Goal: Find specific page/section: Find specific page/section

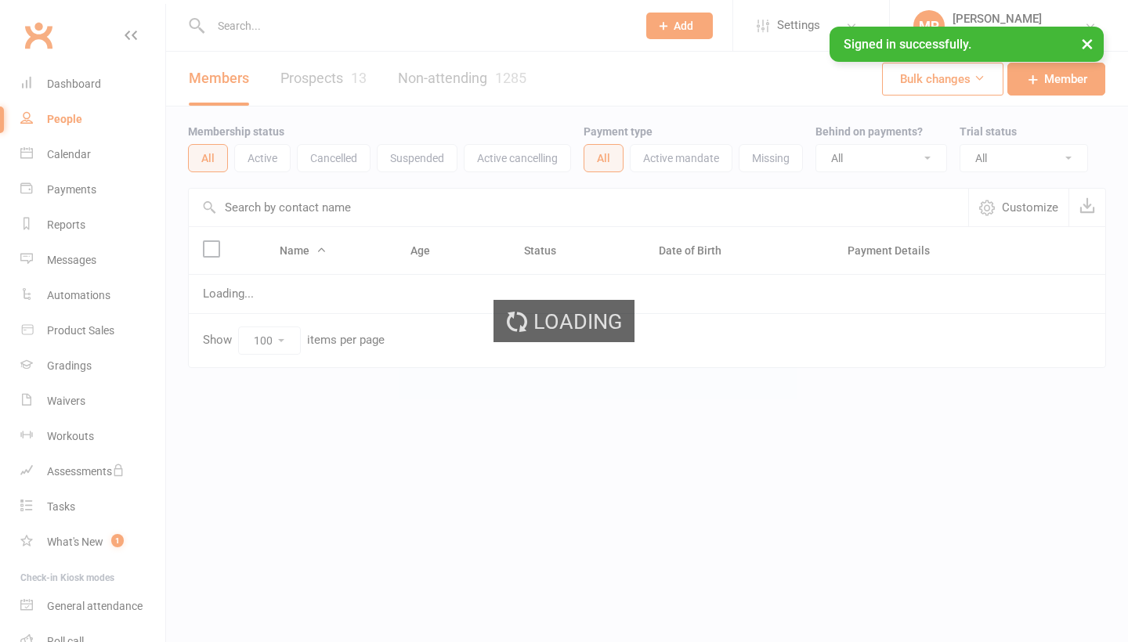
select select "100"
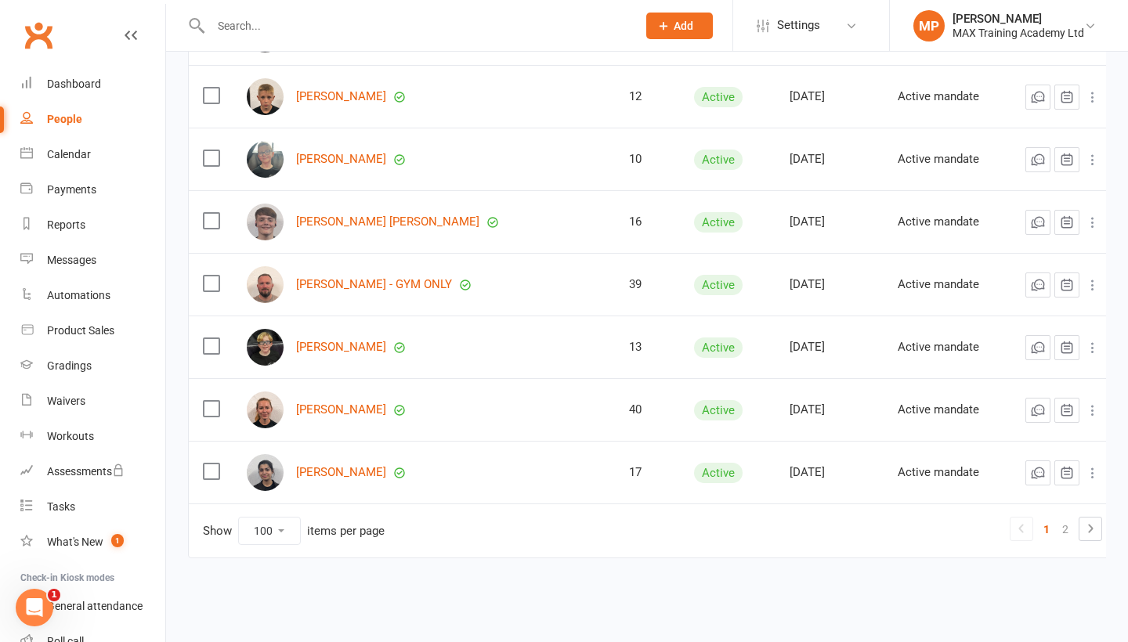
scroll to position [6049, 0]
click at [1056, 518] on link "2" at bounding box center [1065, 529] width 19 height 22
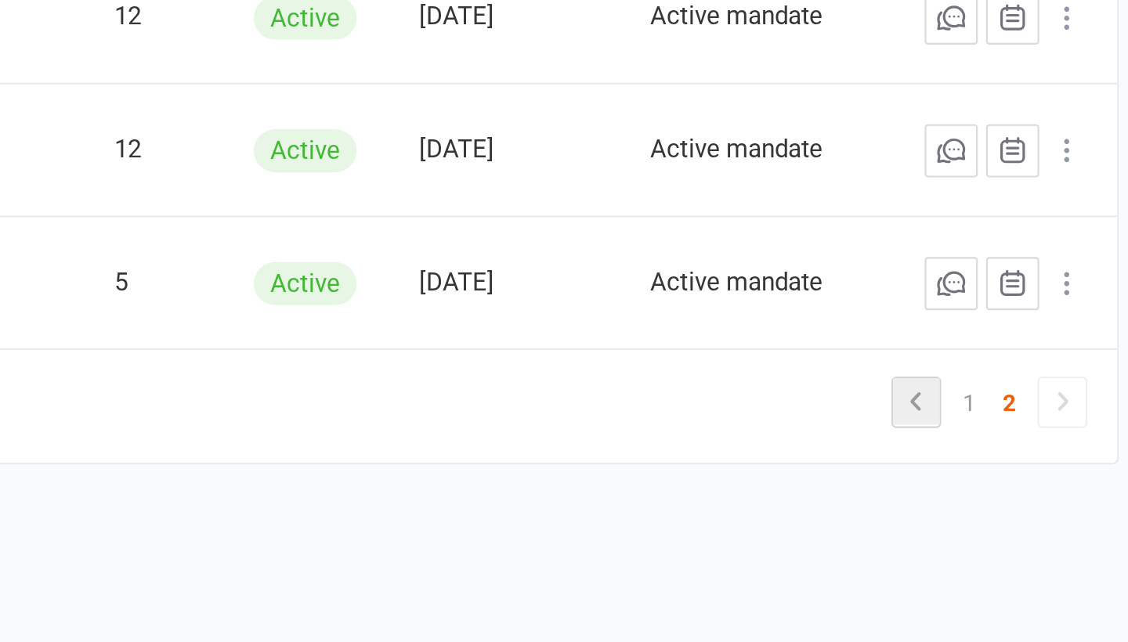
scroll to position [5422, 0]
click at [1026, 518] on link "1" at bounding box center [1035, 529] width 19 height 22
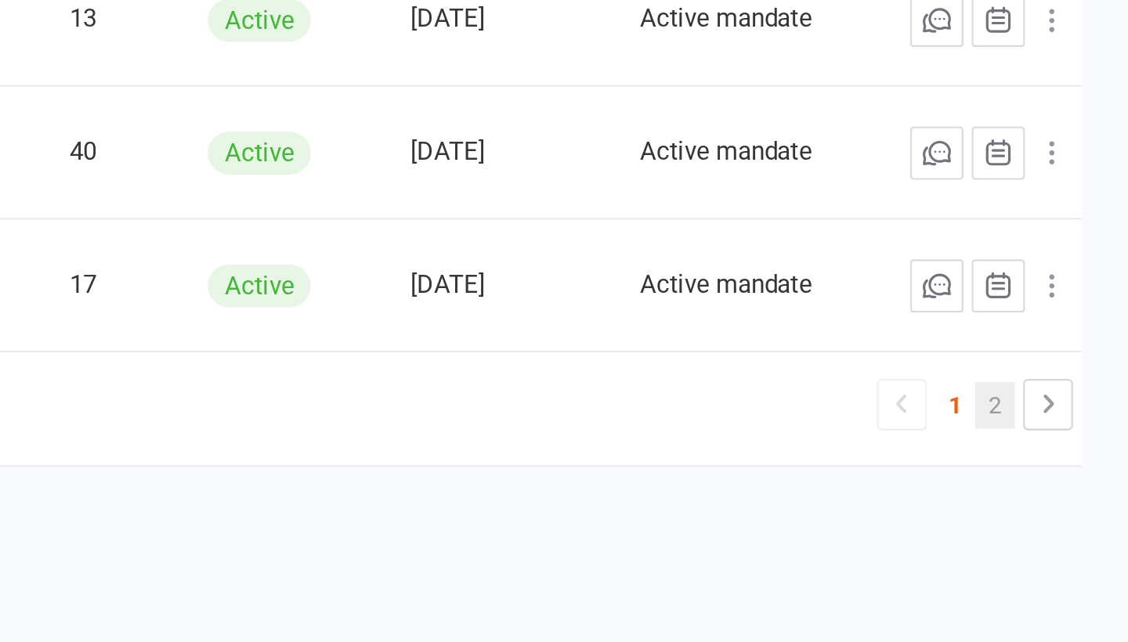
scroll to position [6049, 0]
click at [1056, 518] on link "2" at bounding box center [1065, 529] width 19 height 22
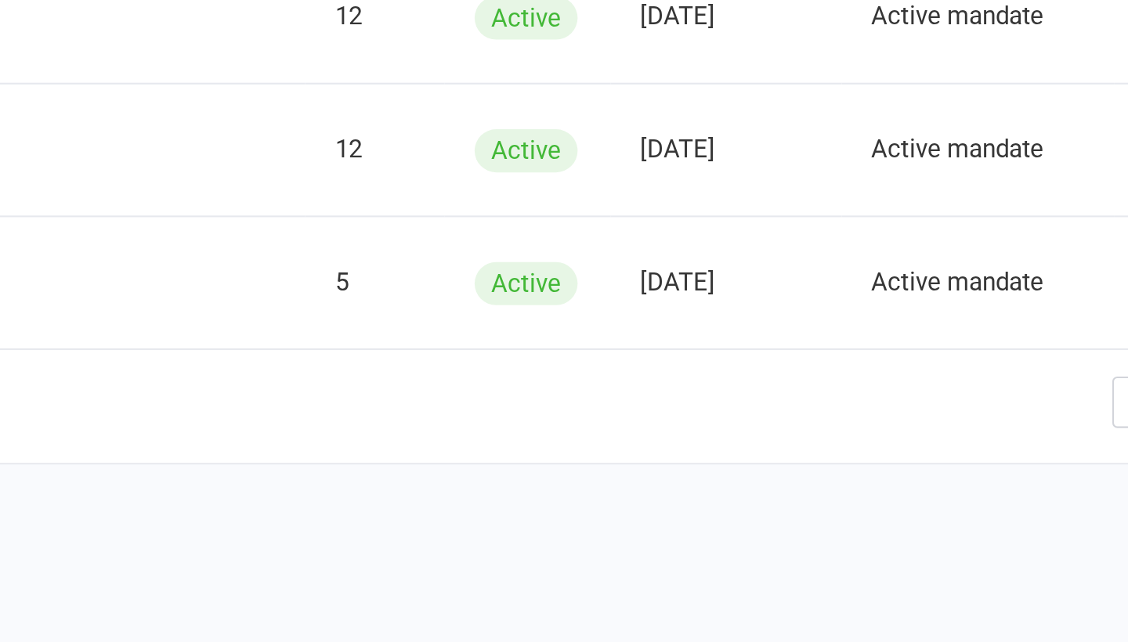
scroll to position [5422, 0]
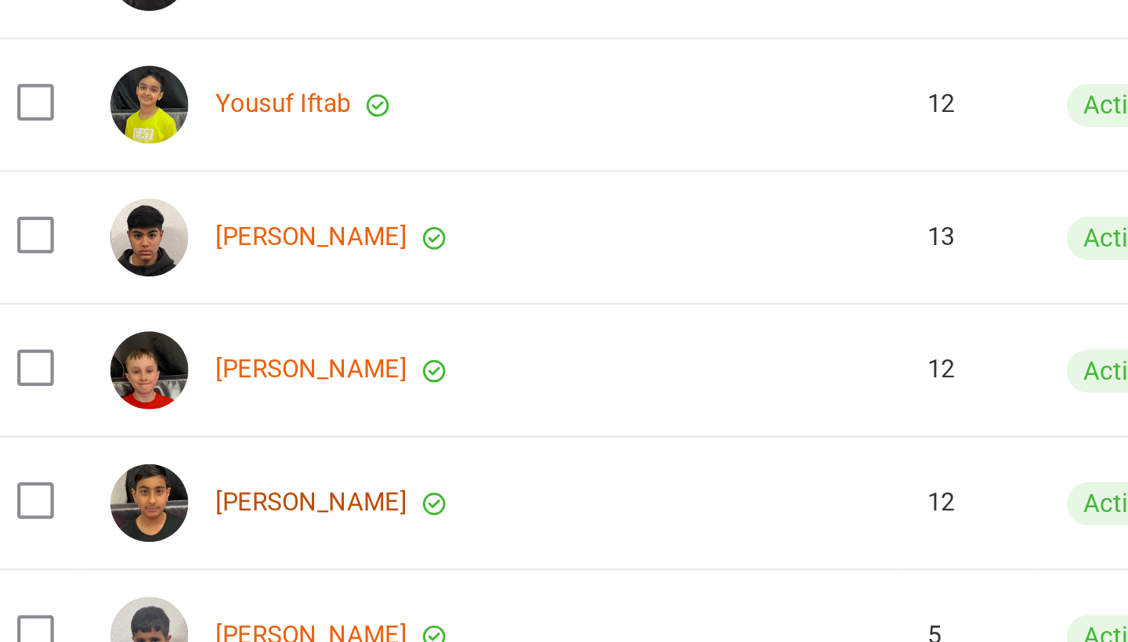
click at [296, 403] on link "[PERSON_NAME]" at bounding box center [341, 409] width 90 height 13
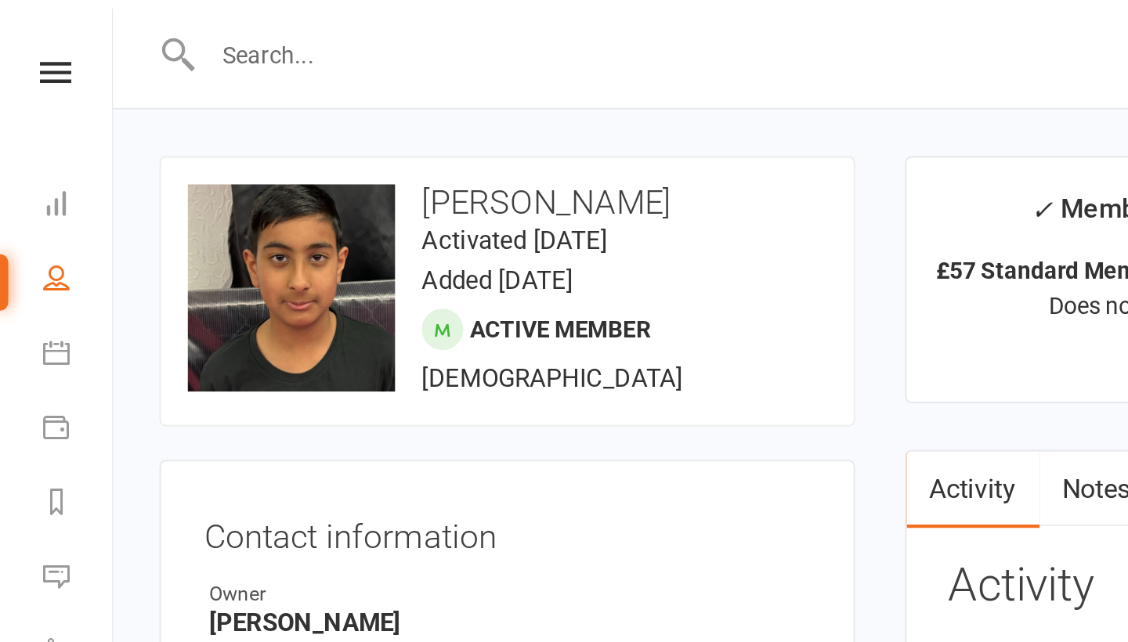
select select "100"
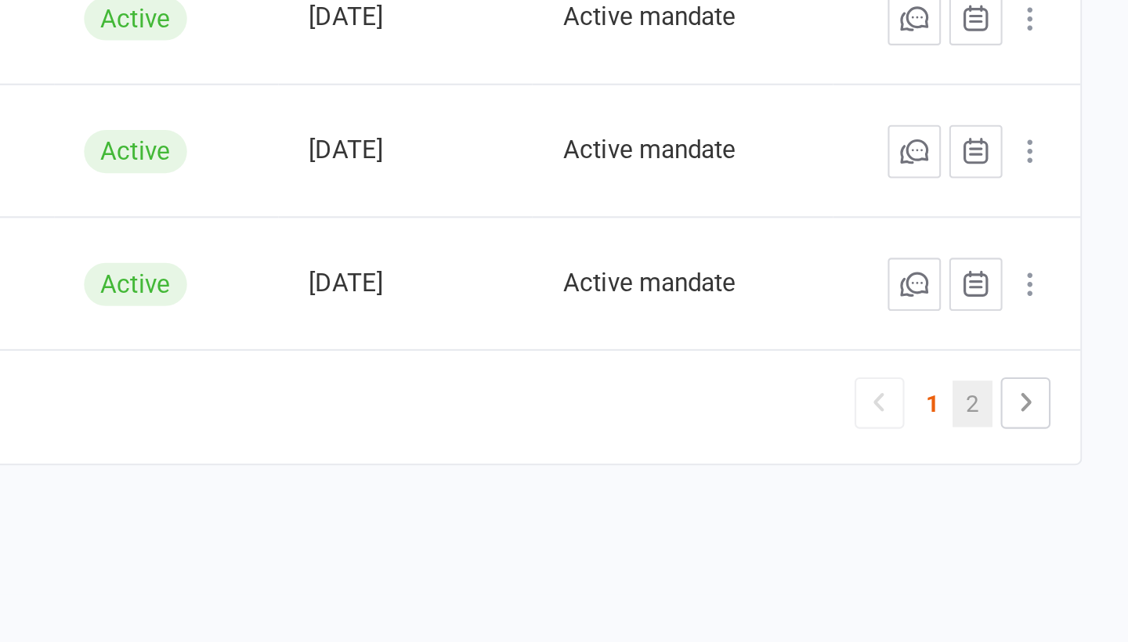
click at [1045, 518] on link "2" at bounding box center [1054, 529] width 19 height 22
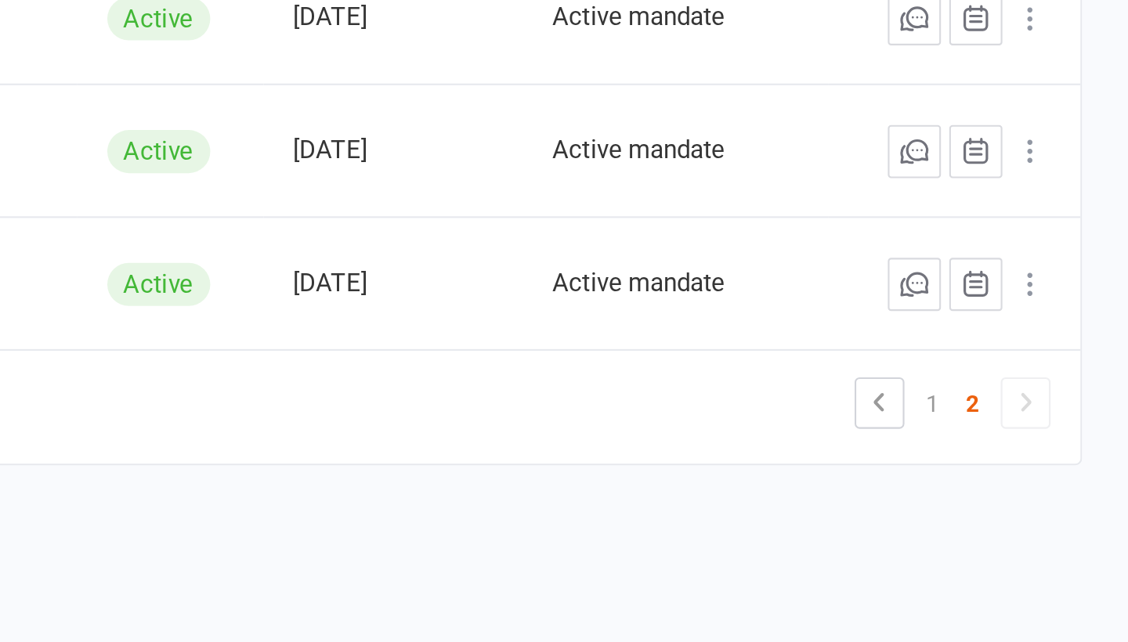
scroll to position [5422, 0]
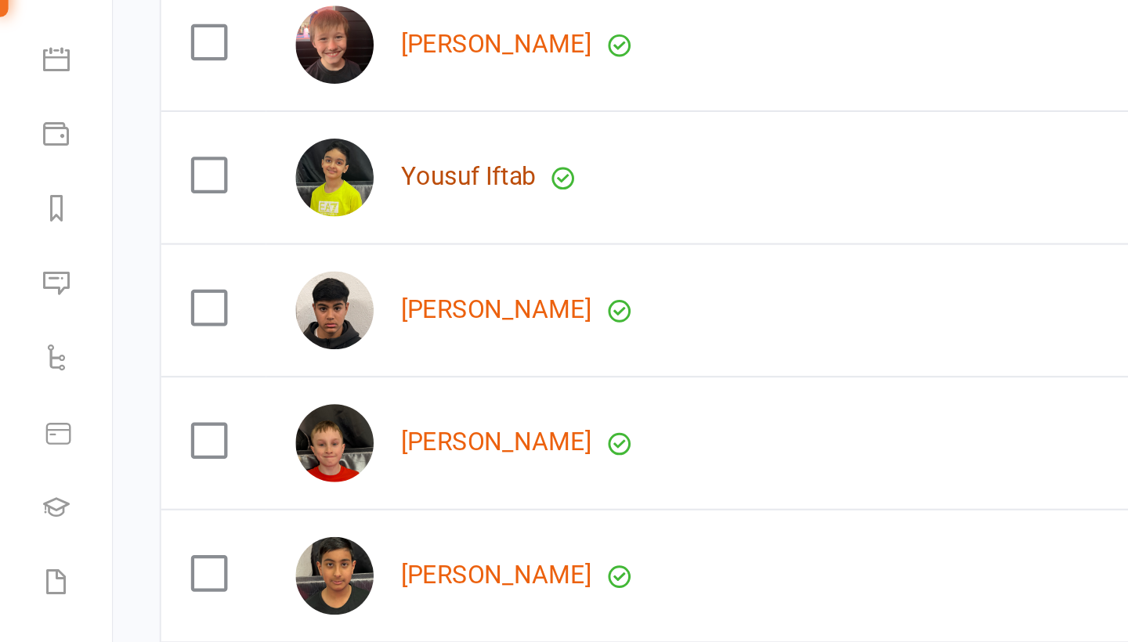
click at [234, 215] on link "Yousuf Iftab" at bounding box center [220, 221] width 63 height 13
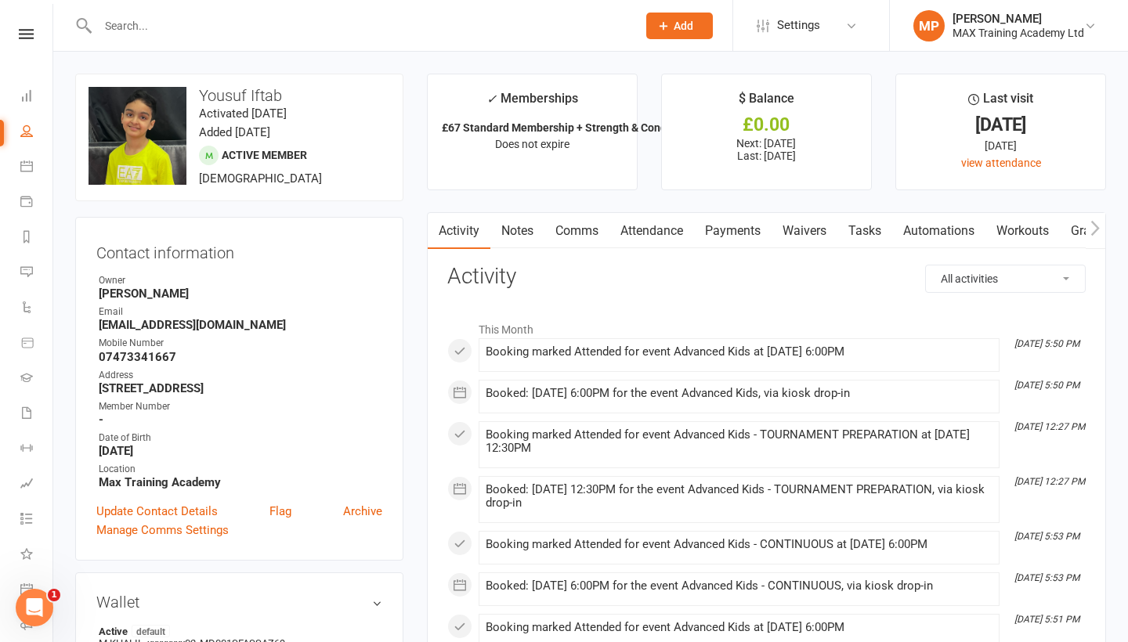
click at [239, 23] on input "text" at bounding box center [359, 26] width 533 height 22
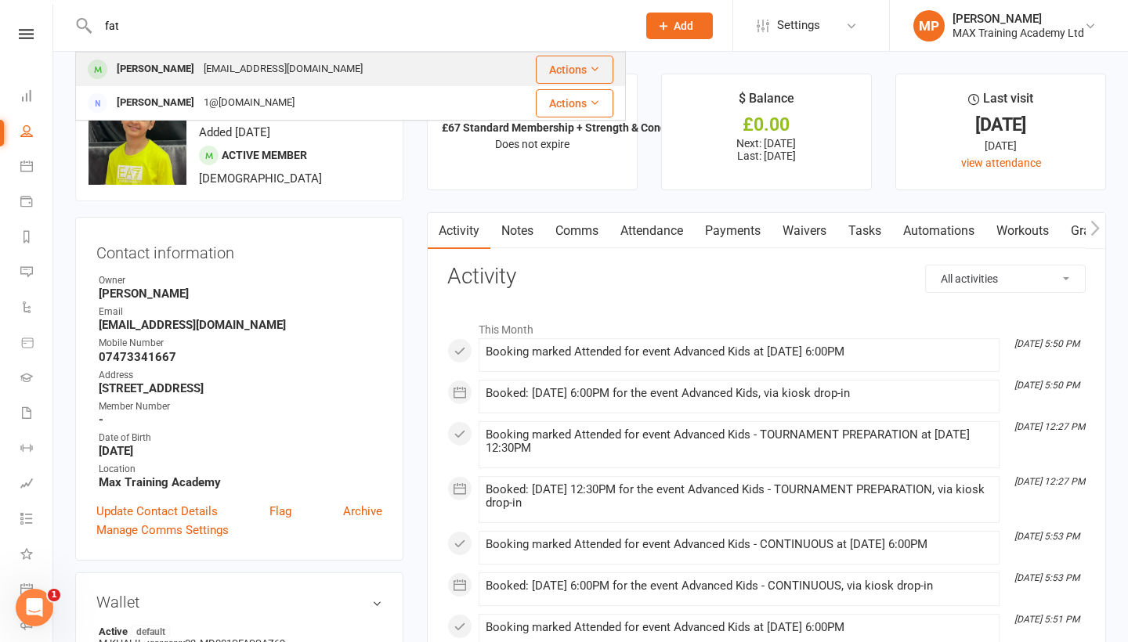
type input "fat"
click at [146, 62] on div "[PERSON_NAME]" at bounding box center [155, 69] width 87 height 23
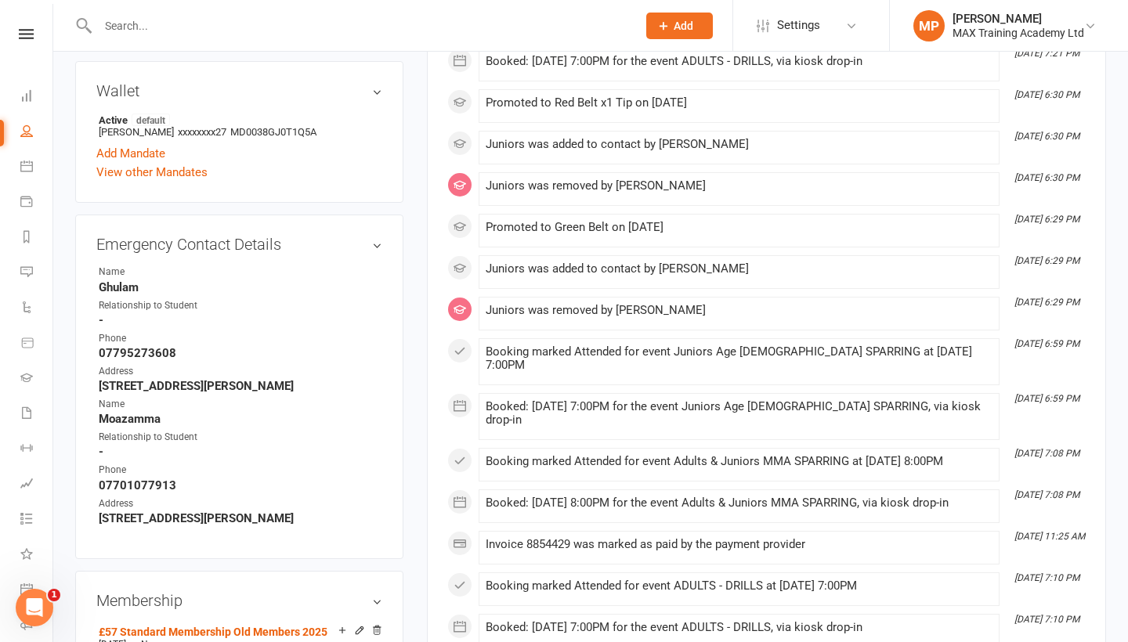
scroll to position [515, 0]
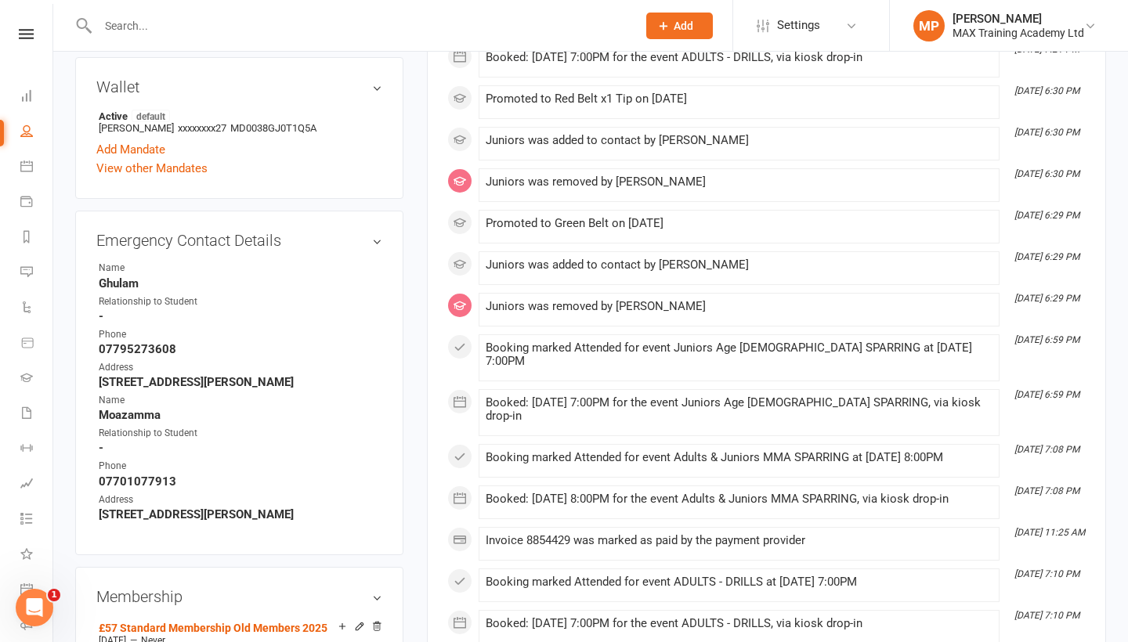
click at [115, 280] on strong "Ghulam" at bounding box center [240, 283] width 283 height 14
copy strong "Ghulam"
click at [137, 408] on strong "Moazamma" at bounding box center [240, 415] width 283 height 14
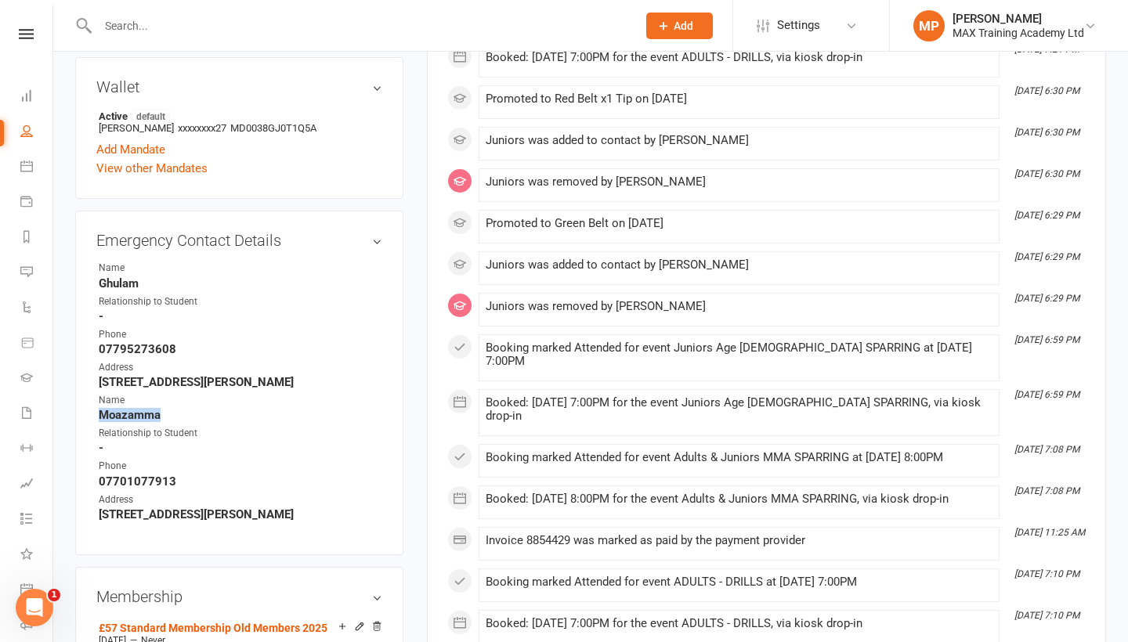
click at [137, 408] on strong "Moazamma" at bounding box center [240, 415] width 283 height 14
copy render-form-field "Moazamma"
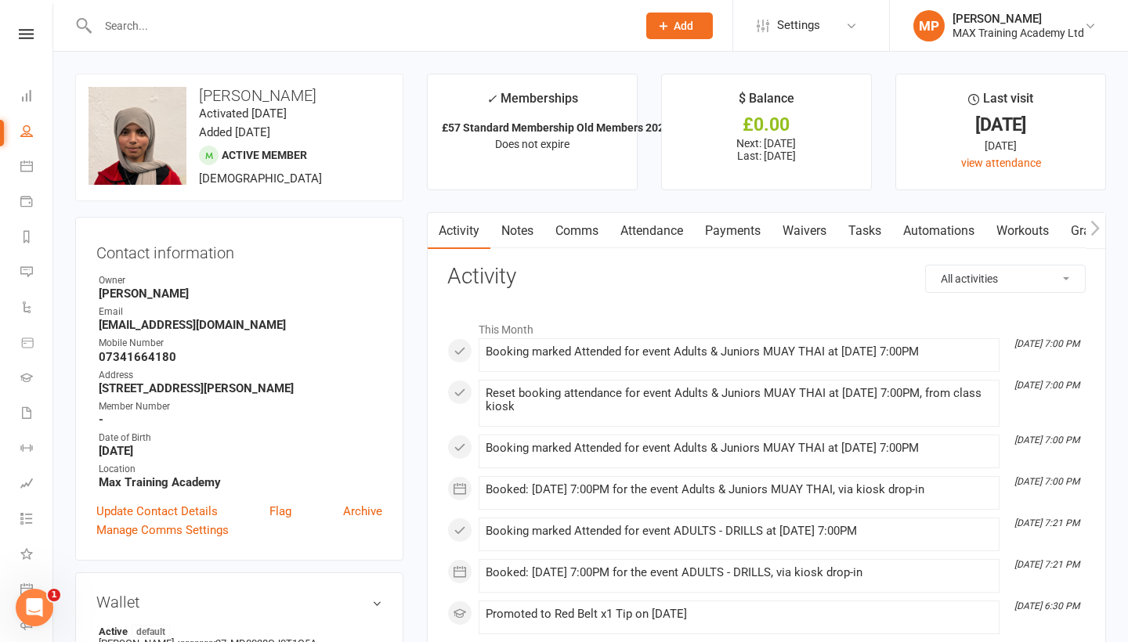
scroll to position [0, 0]
click at [176, 38] on div at bounding box center [350, 25] width 551 height 51
click at [176, 31] on input "text" at bounding box center [359, 26] width 533 height 22
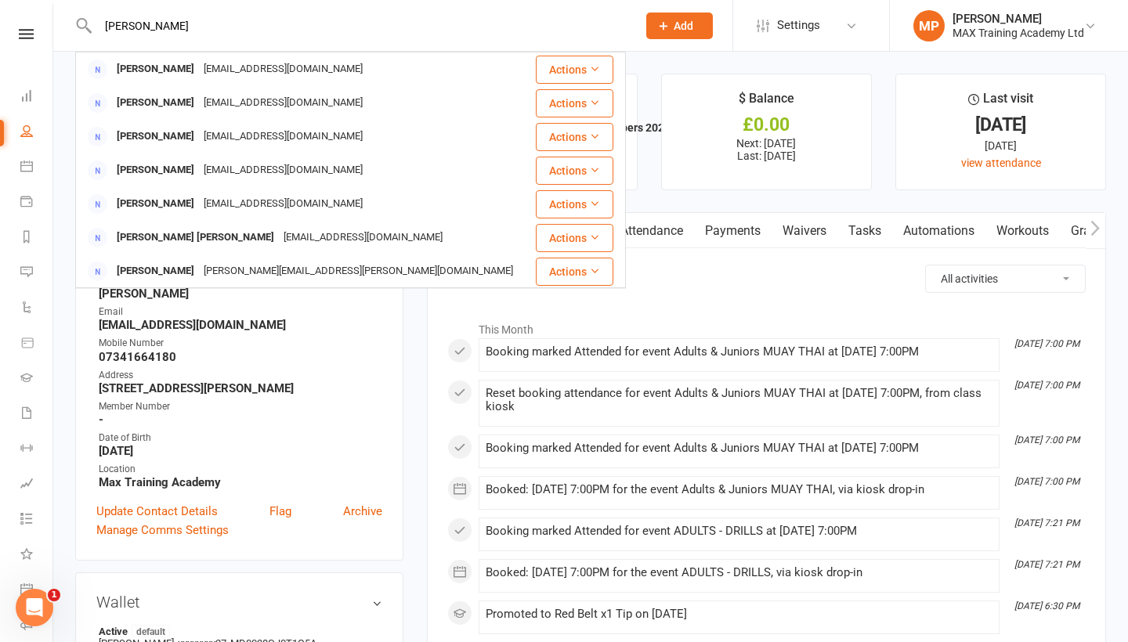
type input "[PERSON_NAME]"
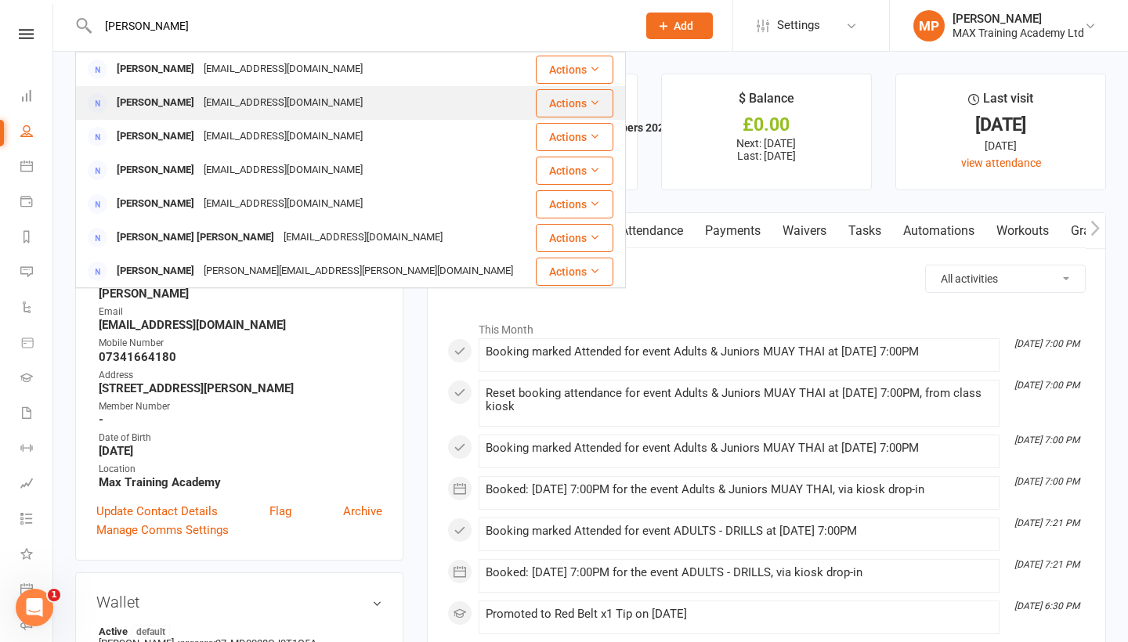
drag, startPoint x: 176, startPoint y: 31, endPoint x: 205, endPoint y: 110, distance: 85.0
click at [199, 110] on div "[PERSON_NAME]" at bounding box center [155, 103] width 87 height 23
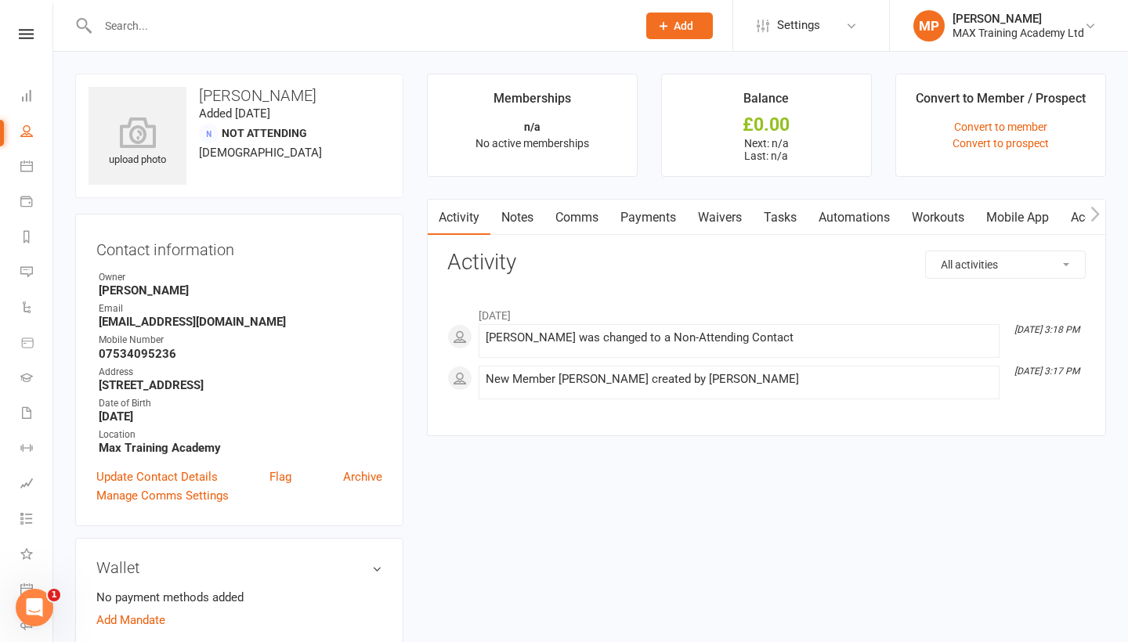
click at [108, 30] on input "text" at bounding box center [359, 26] width 533 height 22
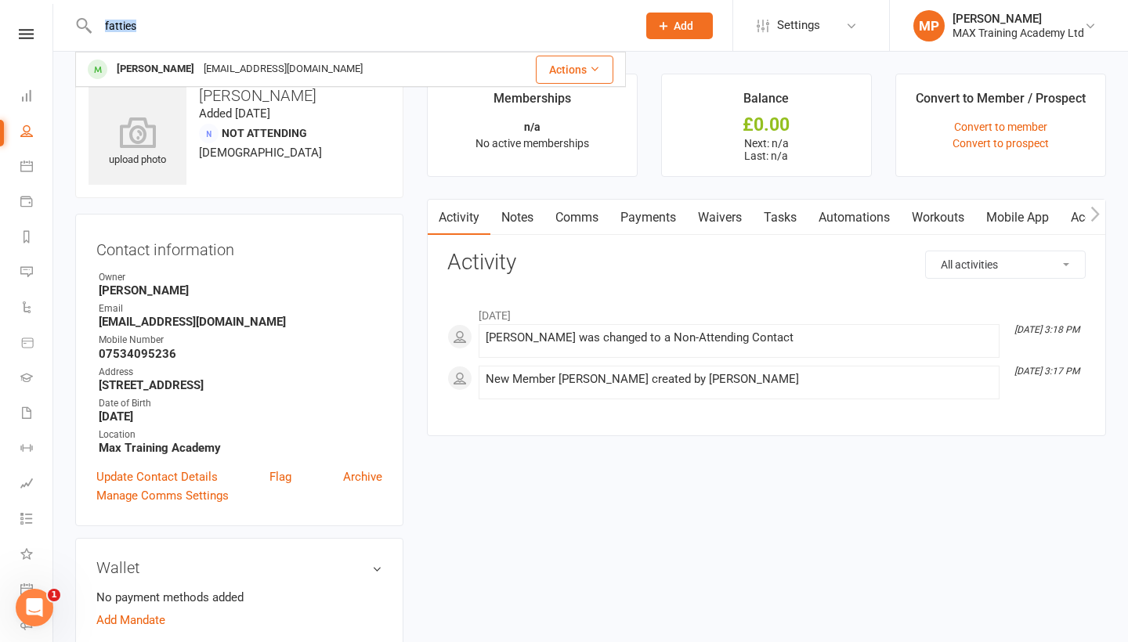
drag, startPoint x: 6, startPoint y: 0, endPoint x: 260, endPoint y: 45, distance: 257.6
click at [260, 45] on div "fatties [PERSON_NAME] [EMAIL_ADDRESS][DOMAIN_NAME] Actions" at bounding box center [350, 25] width 551 height 51
click at [225, 30] on input "fatties" at bounding box center [359, 26] width 533 height 22
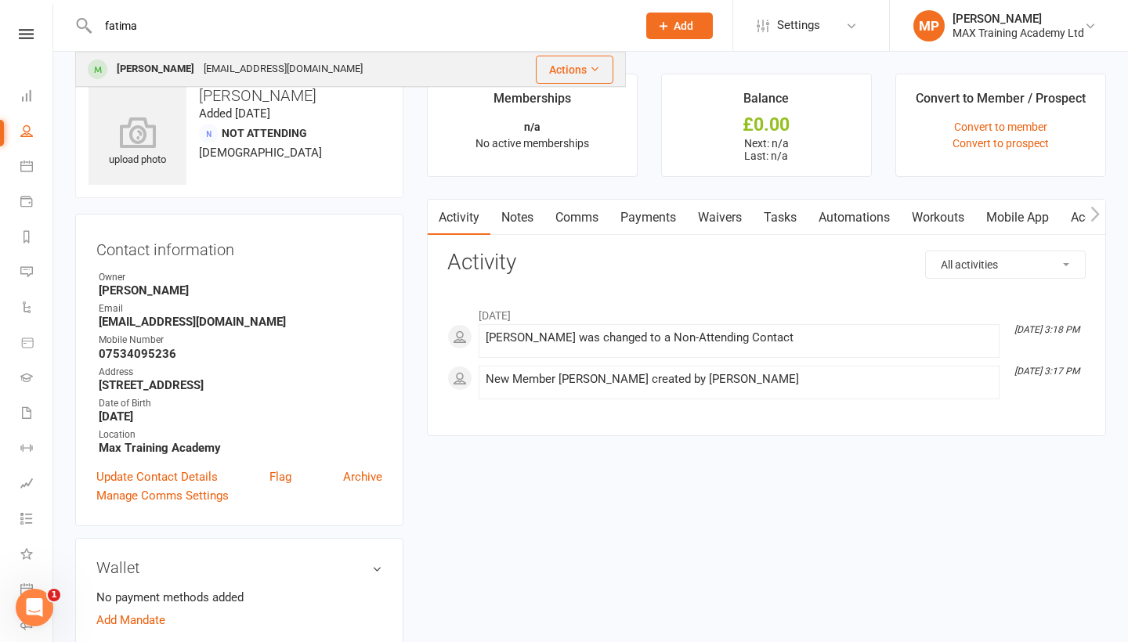
type input "fatima"
click at [258, 74] on div "[EMAIL_ADDRESS][DOMAIN_NAME]" at bounding box center [283, 69] width 168 height 23
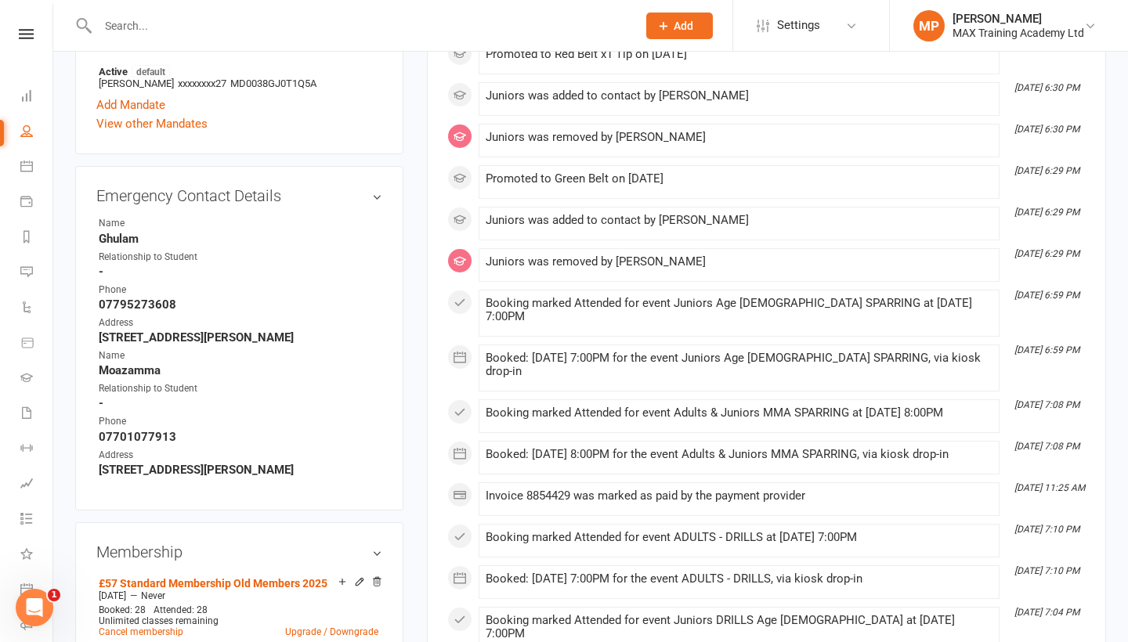
scroll to position [621, 0]
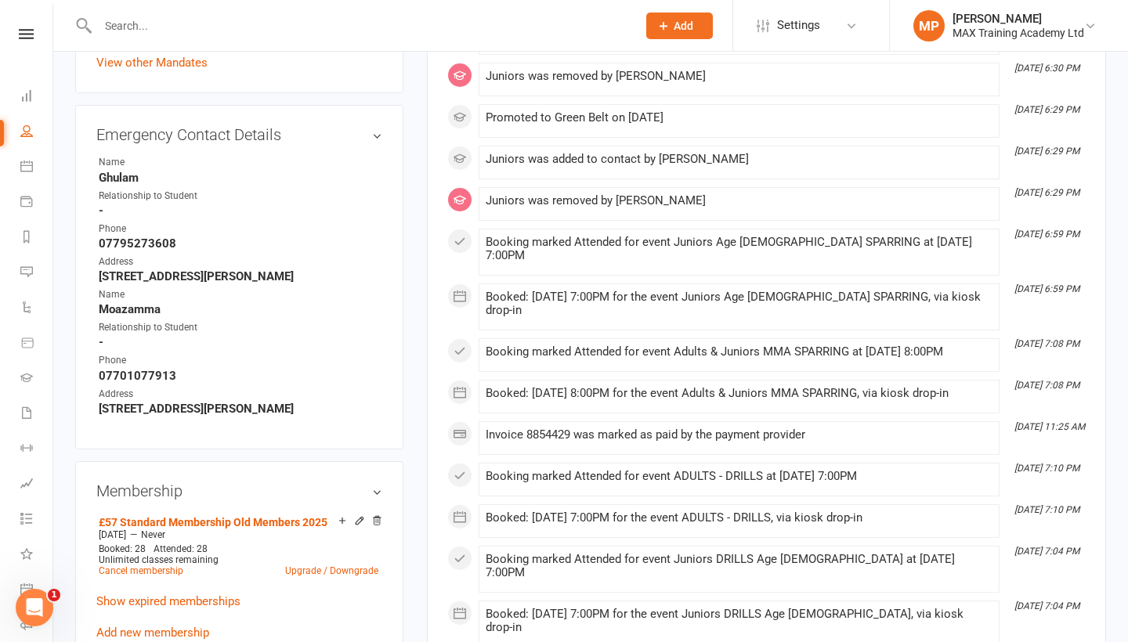
click at [159, 26] on input "text" at bounding box center [359, 26] width 533 height 22
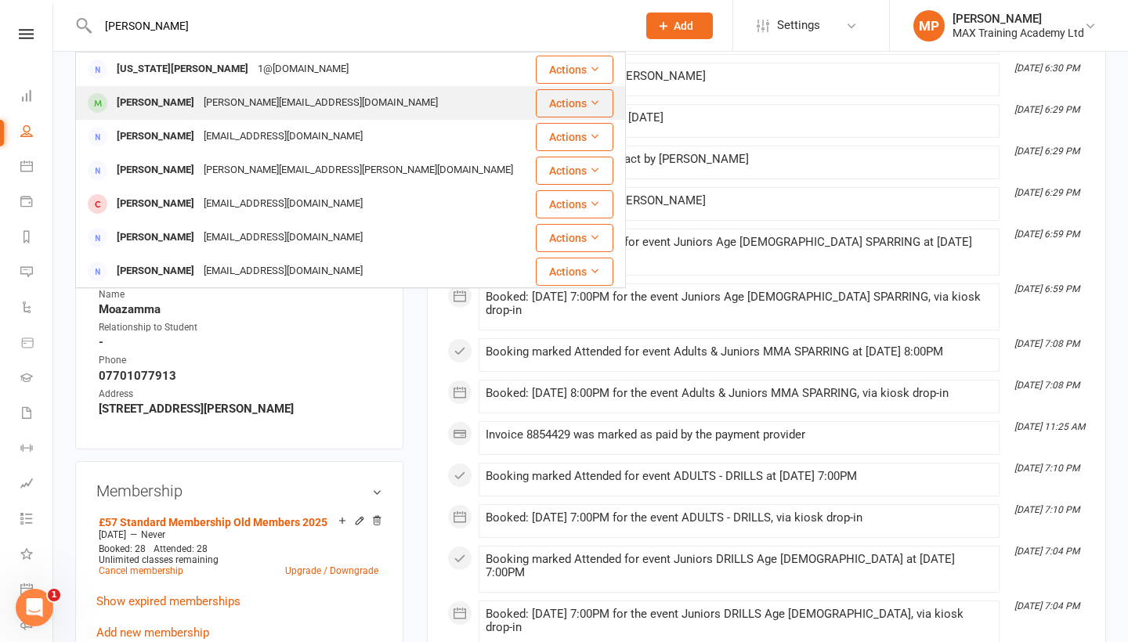
type input "[PERSON_NAME]"
click at [170, 111] on div "[PERSON_NAME]" at bounding box center [155, 103] width 87 height 23
